Goal: Task Accomplishment & Management: Manage account settings

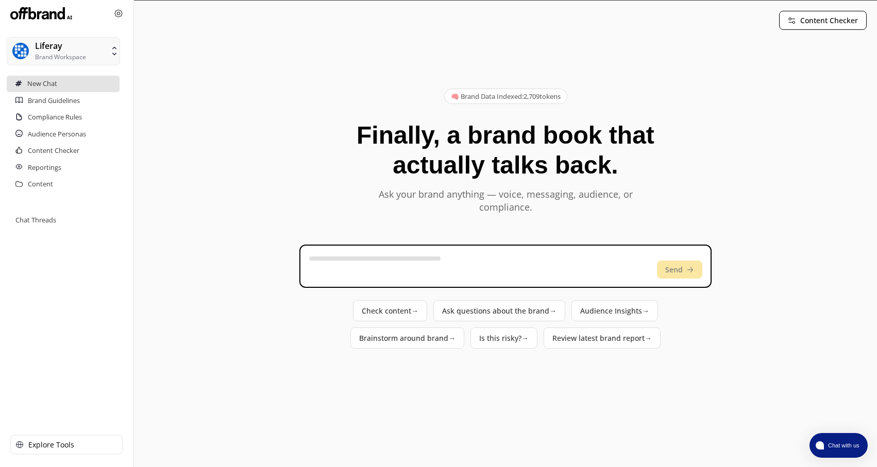
click at [90, 58] on button "Liferay Brand Workspace" at bounding box center [63, 51] width 113 height 28
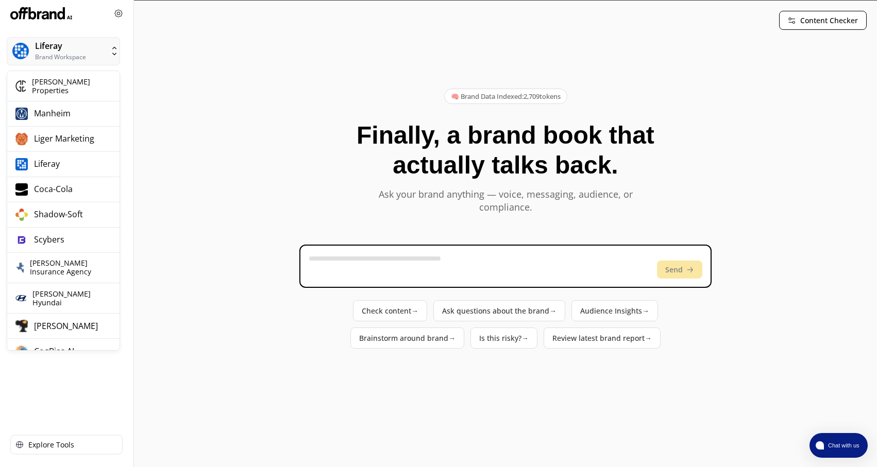
click at [144, 29] on div "Content Checker 🧠 Brand Data Indexed: 2,709 tokens Finally, a brand book that a…" at bounding box center [505, 203] width 743 height 405
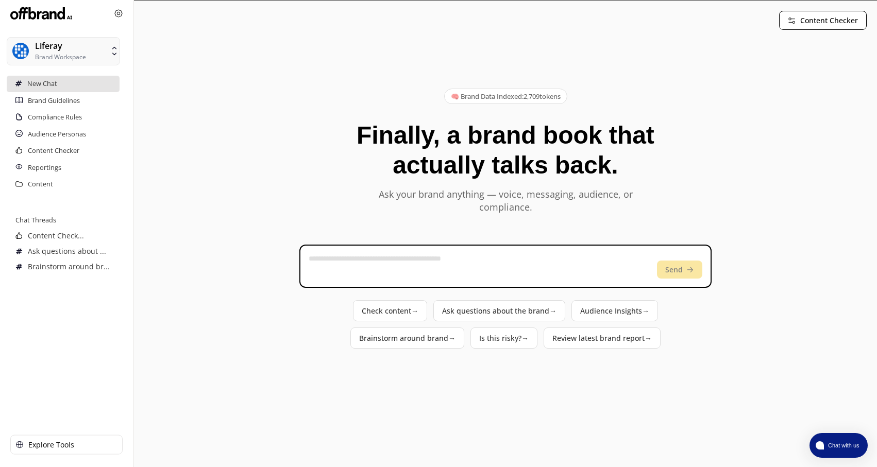
click at [84, 32] on div "Liferay Brand Workspace" at bounding box center [66, 51] width 133 height 49
click at [82, 44] on div "Liferay Brand Workspace" at bounding box center [60, 51] width 51 height 20
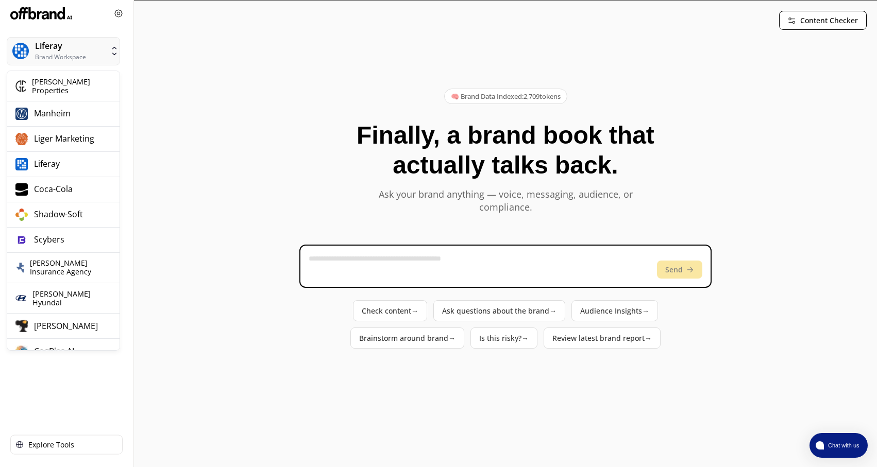
click at [175, 122] on div "🧠 Brand Data Indexed: 2,709 tokens Finally, a brand book that actually talks ba…" at bounding box center [505, 219] width 722 height 354
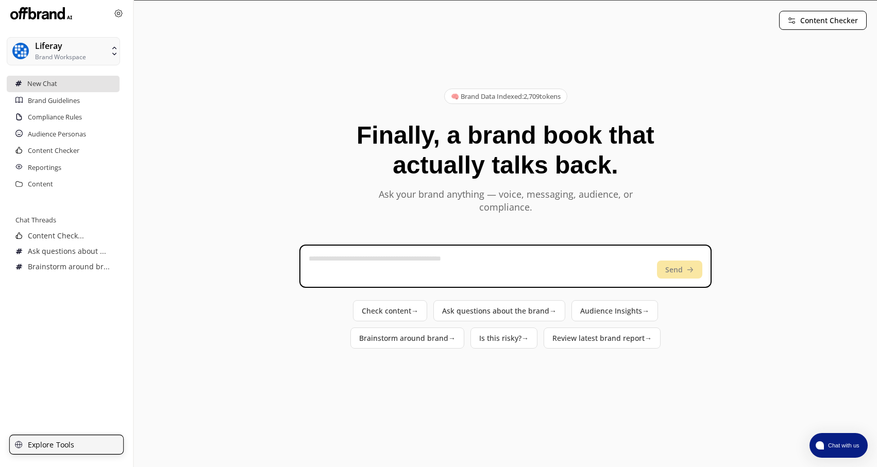
click at [77, 450] on div "Explore Tools" at bounding box center [66, 445] width 114 height 20
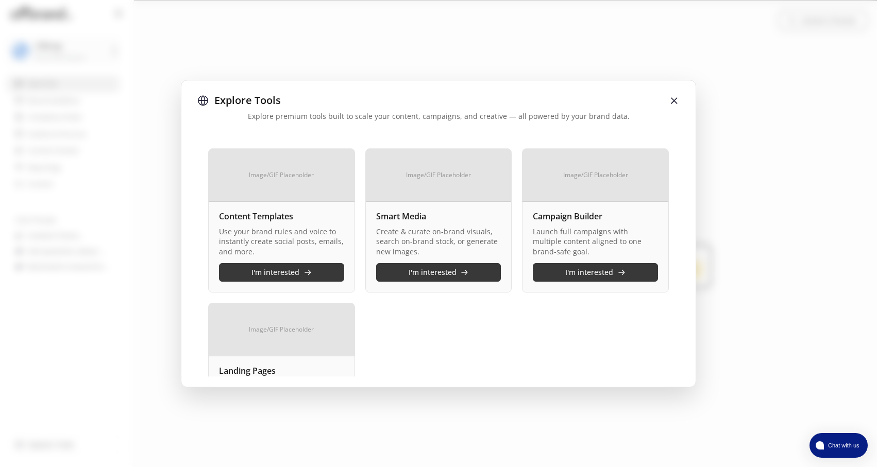
click at [672, 101] on img at bounding box center [674, 100] width 10 height 10
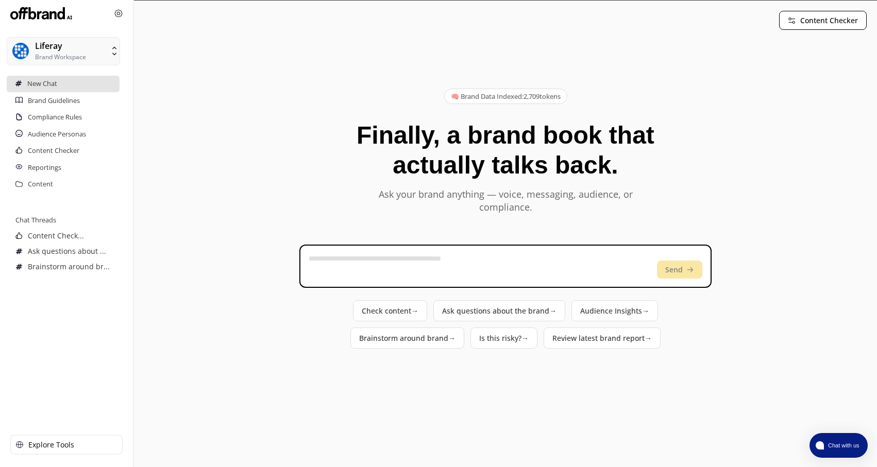
click at [120, 13] on img at bounding box center [118, 13] width 8 height 8
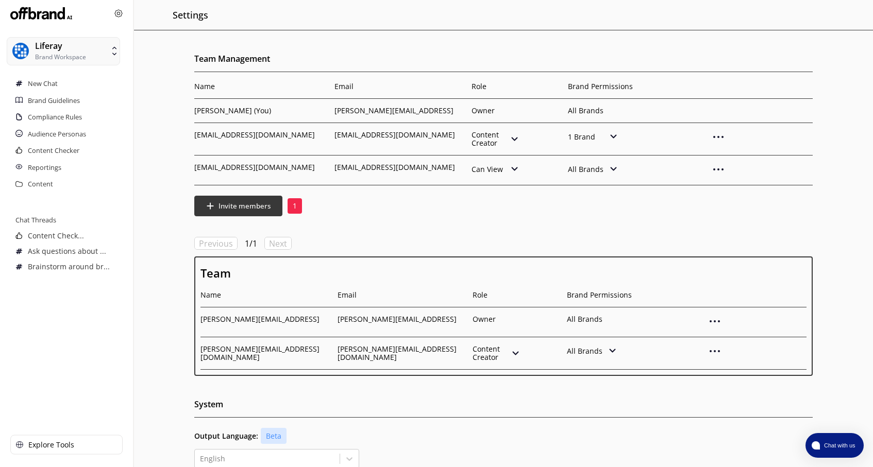
scroll to position [224, 0]
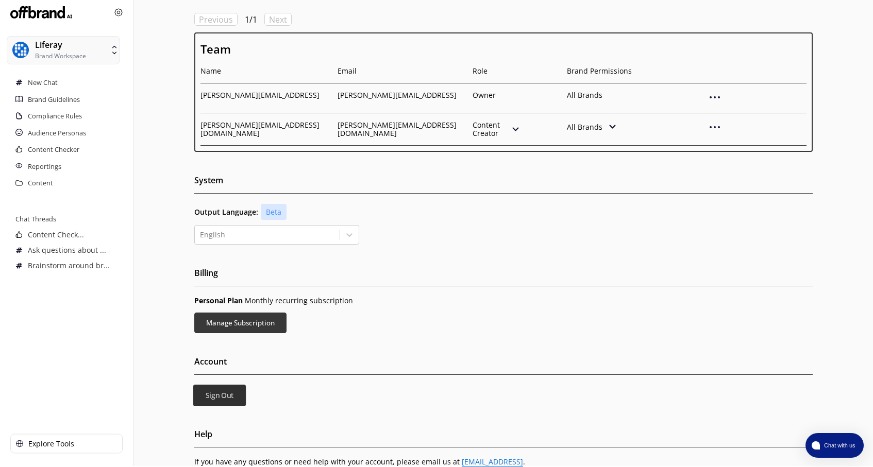
click at [205, 393] on button "Sign Out" at bounding box center [219, 396] width 53 height 22
